Goal: Find specific page/section: Find specific page/section

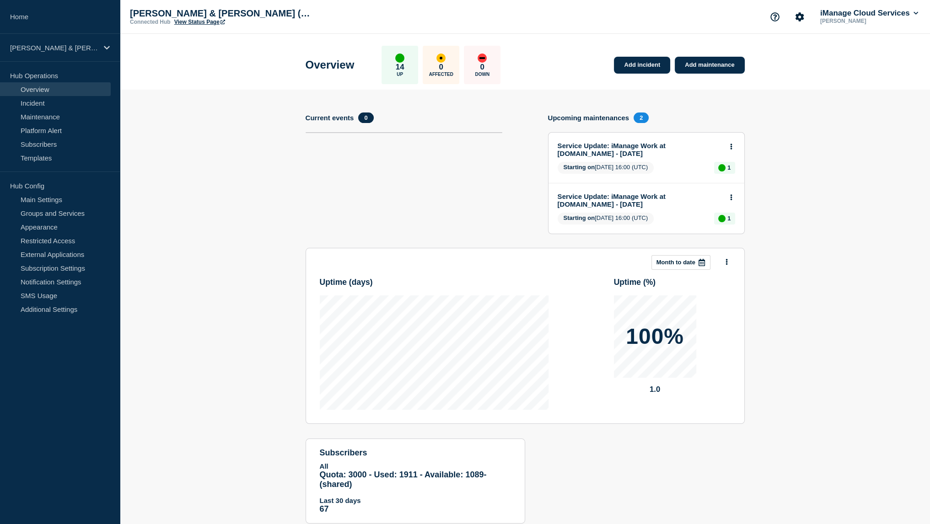
click at [321, 65] on h1 "Overview" at bounding box center [330, 65] width 49 height 13
drag, startPoint x: 321, startPoint y: 65, endPoint x: 382, endPoint y: 73, distance: 61.8
click at [382, 73] on div "Overview 14 Up 0 Affected 0 Down" at bounding box center [403, 65] width 195 height 38
click at [364, 75] on div "Overview 14 Up 0 Affected 0 Down" at bounding box center [403, 65] width 195 height 38
drag, startPoint x: 372, startPoint y: 70, endPoint x: 300, endPoint y: 63, distance: 72.6
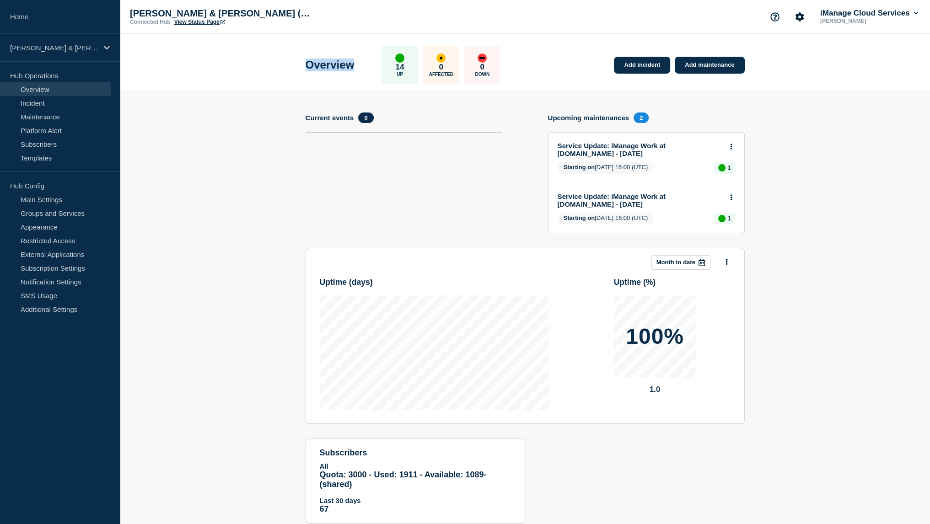
click at [300, 63] on div "Overview 14 Up 0 Affected 0 Down Add incident Add maintenance" at bounding box center [525, 62] width 460 height 56
click at [317, 67] on h1 "Overview" at bounding box center [330, 65] width 49 height 13
click at [334, 70] on h1 "Overview" at bounding box center [330, 65] width 49 height 13
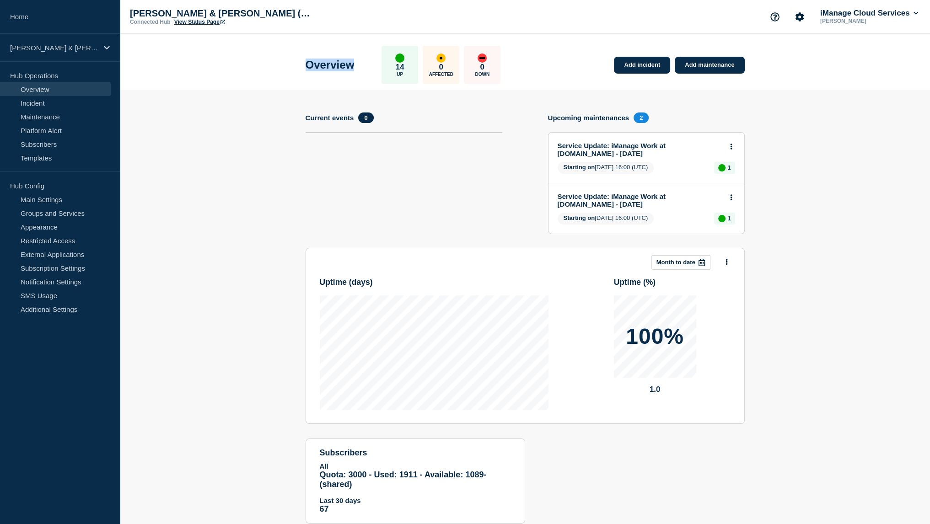
click at [334, 70] on h1 "Overview" at bounding box center [330, 65] width 49 height 13
drag, startPoint x: 331, startPoint y: 64, endPoint x: 373, endPoint y: 83, distance: 45.5
click at [373, 83] on div "Overview 14 Up 0 Affected 0 Down" at bounding box center [403, 65] width 195 height 38
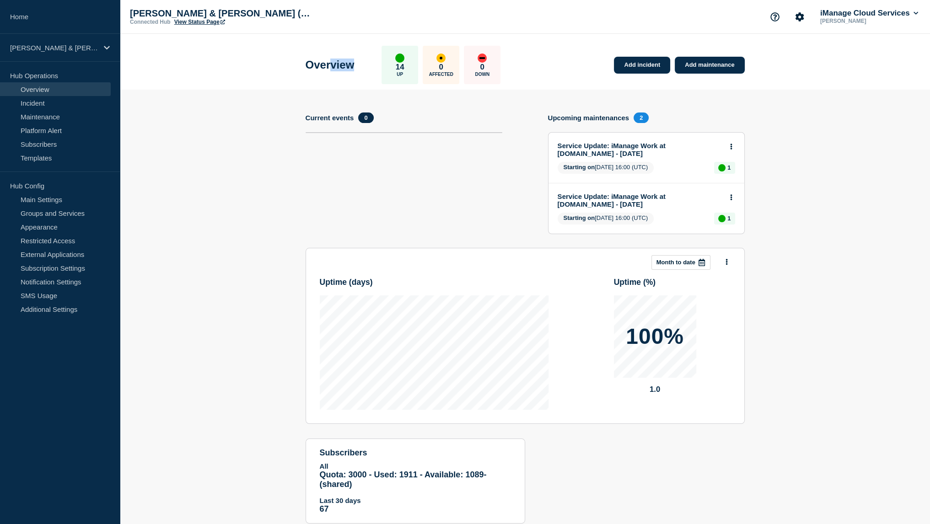
click at [339, 63] on h1 "Overview" at bounding box center [330, 65] width 49 height 13
drag, startPoint x: 333, startPoint y: 66, endPoint x: 291, endPoint y: 62, distance: 42.3
click at [291, 62] on header "Overview 14 Up 0 Affected 0 Down Add incident Add maintenance" at bounding box center [525, 62] width 810 height 56
click at [333, 67] on h1 "Overview" at bounding box center [330, 65] width 49 height 13
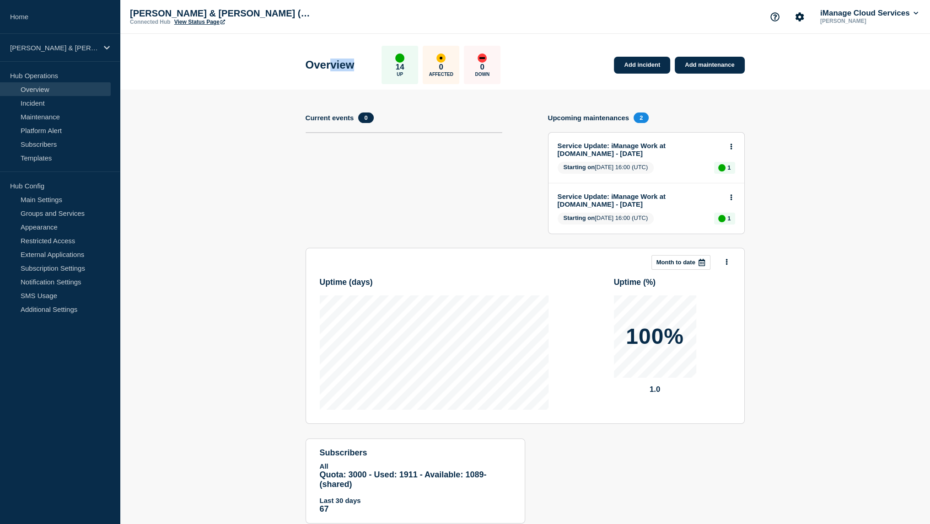
drag, startPoint x: 333, startPoint y: 67, endPoint x: 370, endPoint y: 73, distance: 38.0
click at [370, 73] on div "Overview 14 Up 0 Affected 0 Down" at bounding box center [403, 65] width 195 height 38
click at [340, 71] on h1 "Overview" at bounding box center [330, 65] width 49 height 13
drag, startPoint x: 331, startPoint y: 66, endPoint x: 308, endPoint y: 65, distance: 22.9
click at [308, 65] on h1 "Overview" at bounding box center [330, 65] width 49 height 13
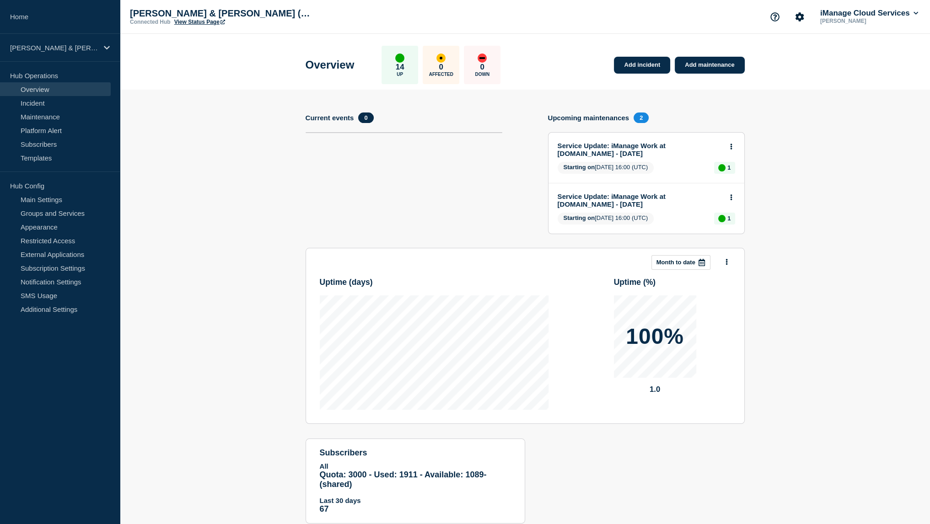
click at [193, 151] on section "Add incident Add maintenance Current events 0 Upcoming maintenances 2 Service U…" at bounding box center [525, 314] width 810 height 448
click at [199, 22] on link "View Status Page" at bounding box center [199, 22] width 51 height 6
click at [54, 16] on link "Home" at bounding box center [60, 17] width 120 height 34
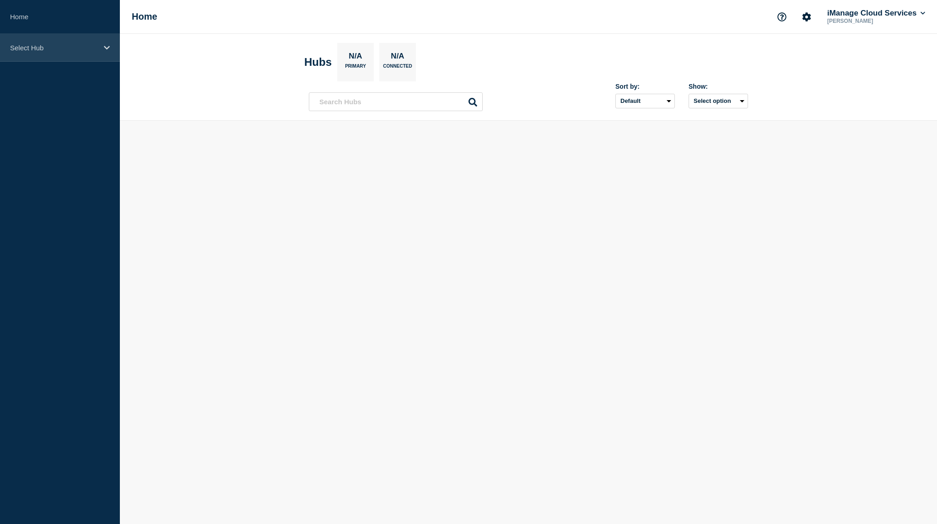
click at [51, 46] on p "Select Hub" at bounding box center [54, 48] width 88 height 8
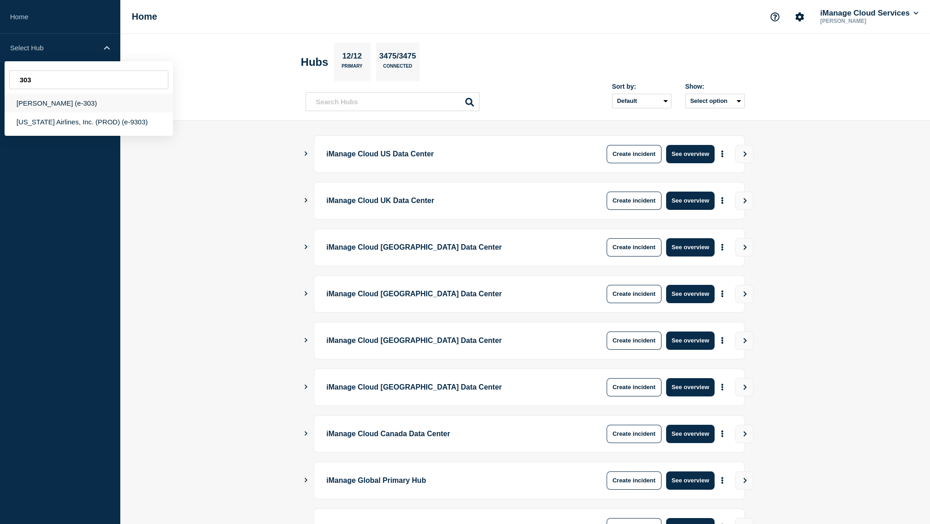
type input "303"
click at [86, 109] on div "[PERSON_NAME] (e-303)" at bounding box center [89, 103] width 168 height 19
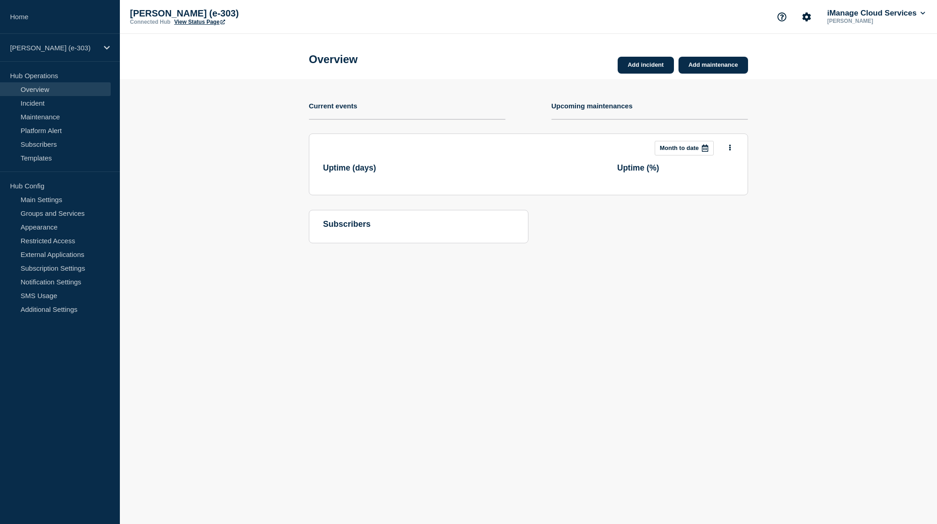
click at [185, 23] on link "View Status Page" at bounding box center [199, 22] width 51 height 6
